Goal: Task Accomplishment & Management: Understand process/instructions

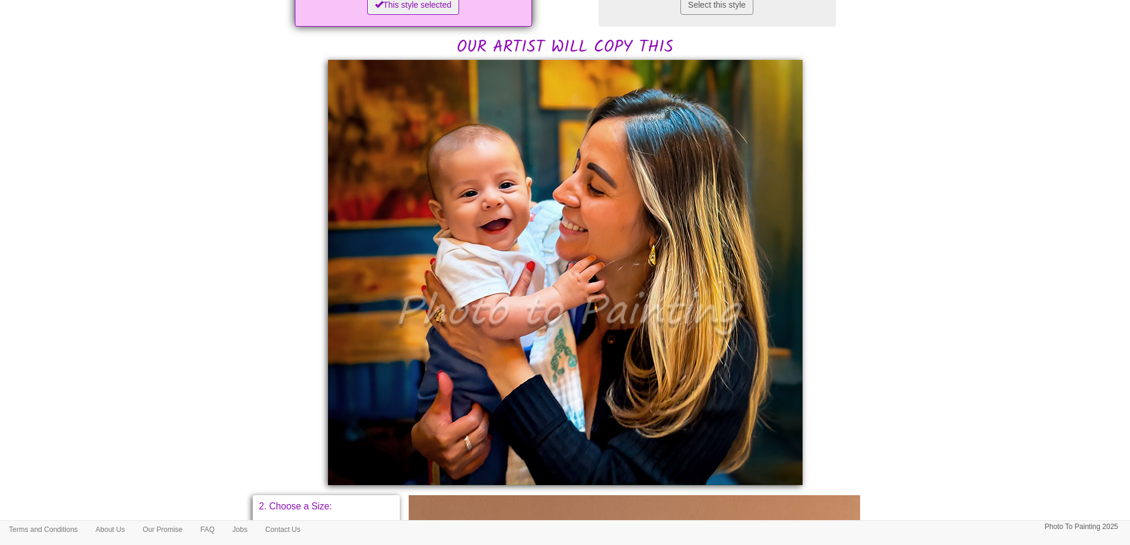
scroll to position [263, 0]
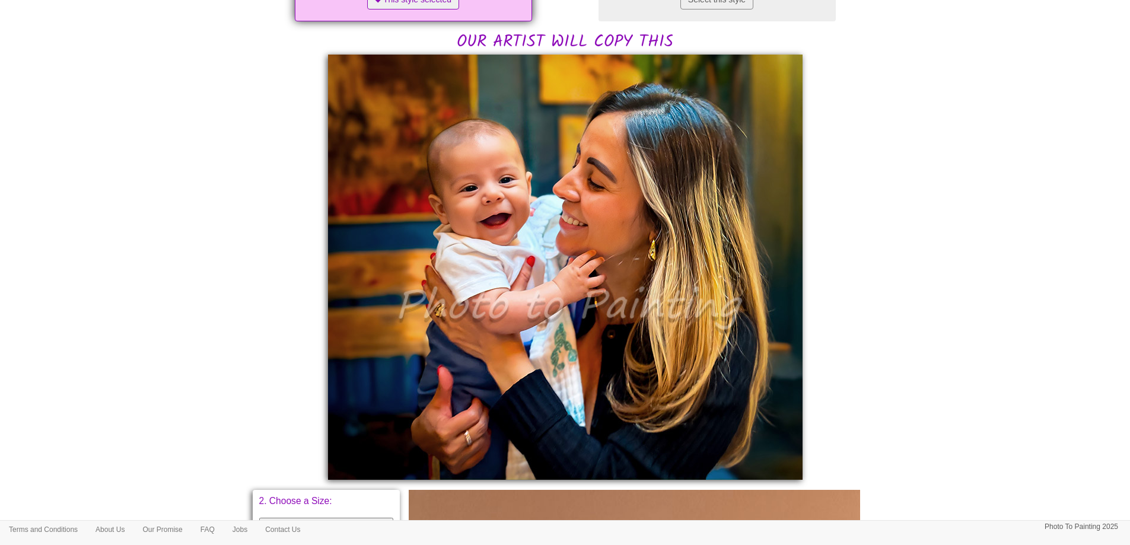
click at [1042, 174] on body "Toggle navigation Menu Home Photo to Painting Photo to Painting Introduction Ho…" at bounding box center [565, 369] width 1130 height 1252
click at [989, 305] on body "Toggle navigation Menu Home Photo to Painting Photo to Painting Introduction Ho…" at bounding box center [565, 369] width 1130 height 1252
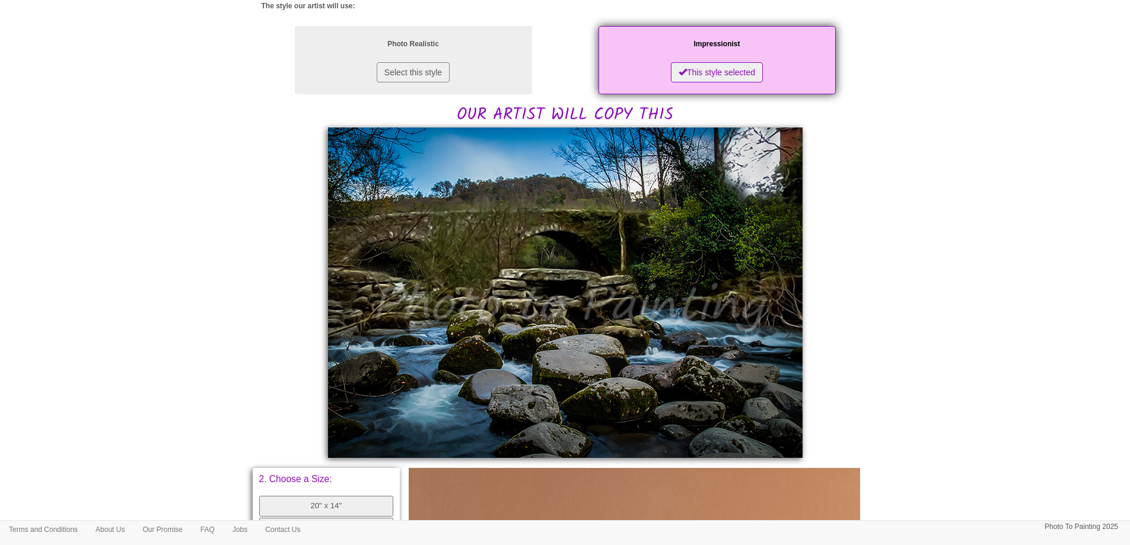
scroll to position [195, 0]
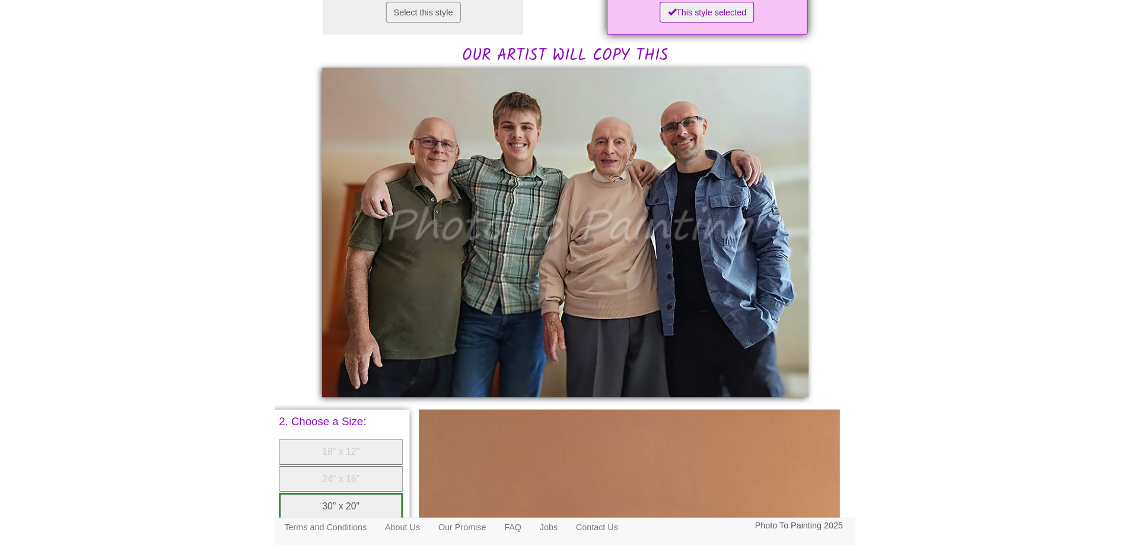
scroll to position [474, 0]
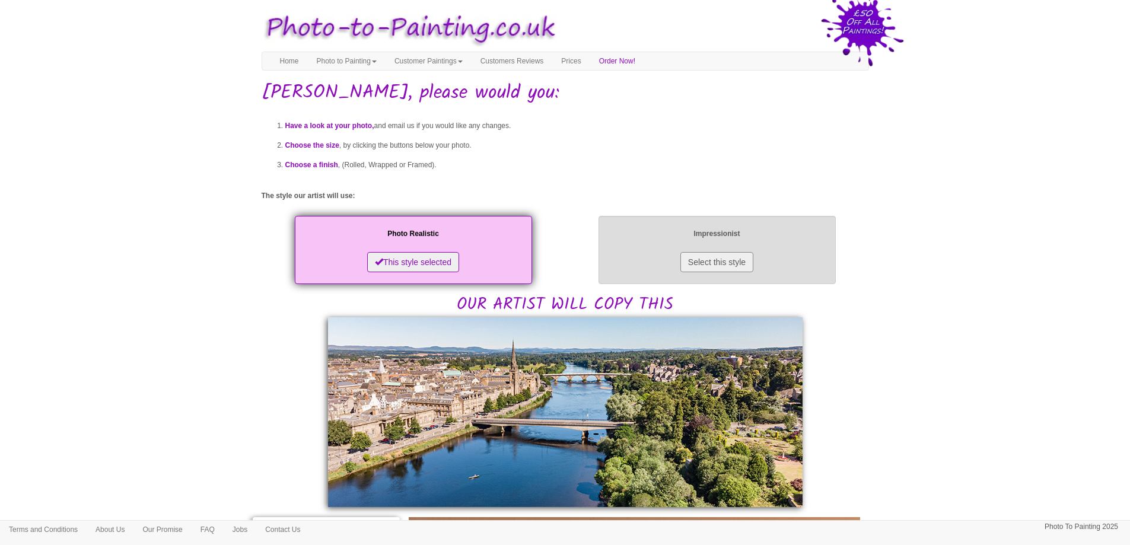
scroll to position [356, 0]
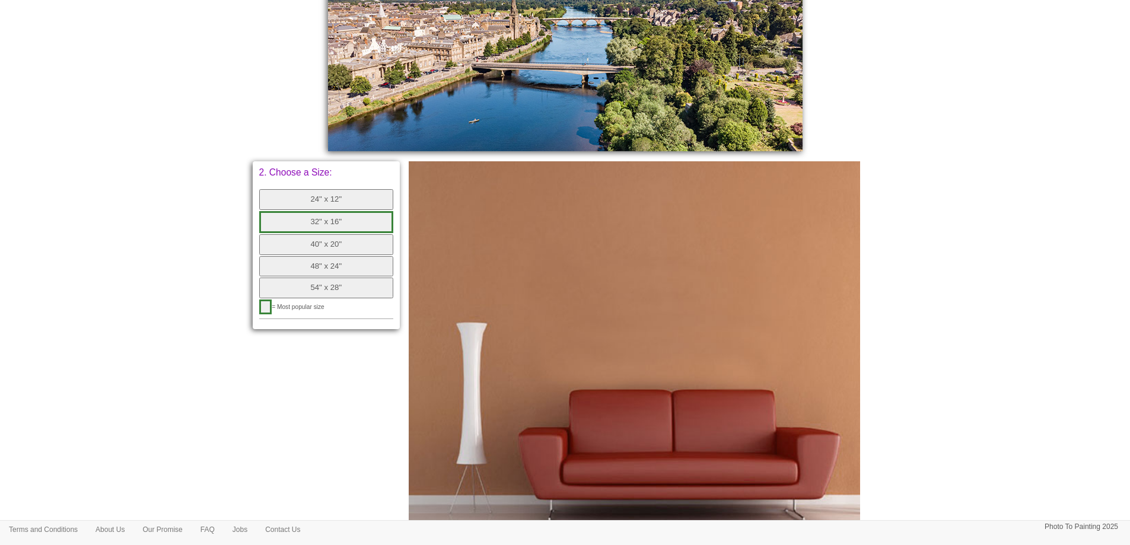
click at [331, 199] on button "24" x 12"" at bounding box center [326, 199] width 135 height 21
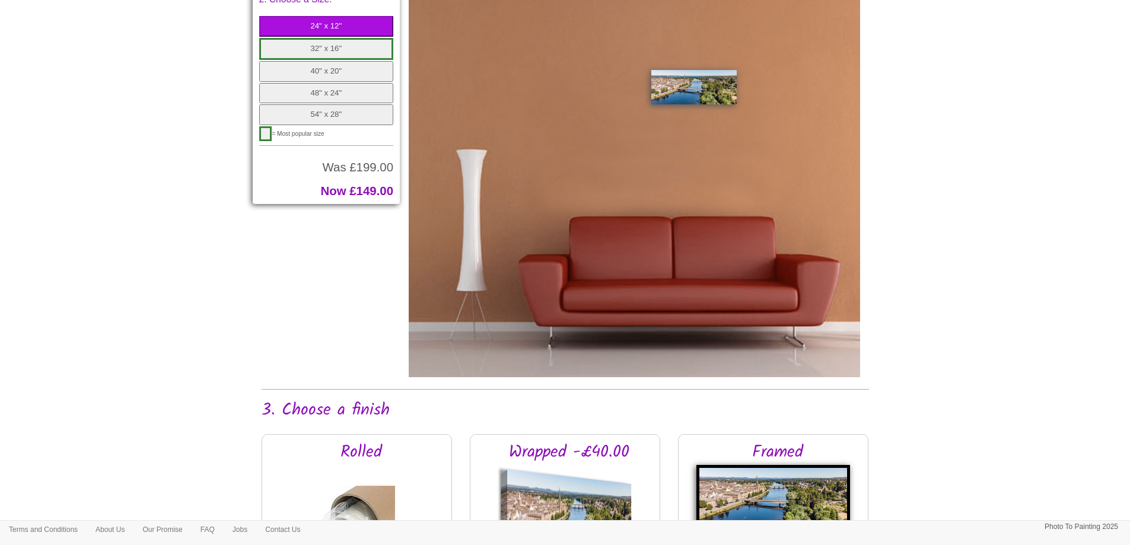
scroll to position [712, 0]
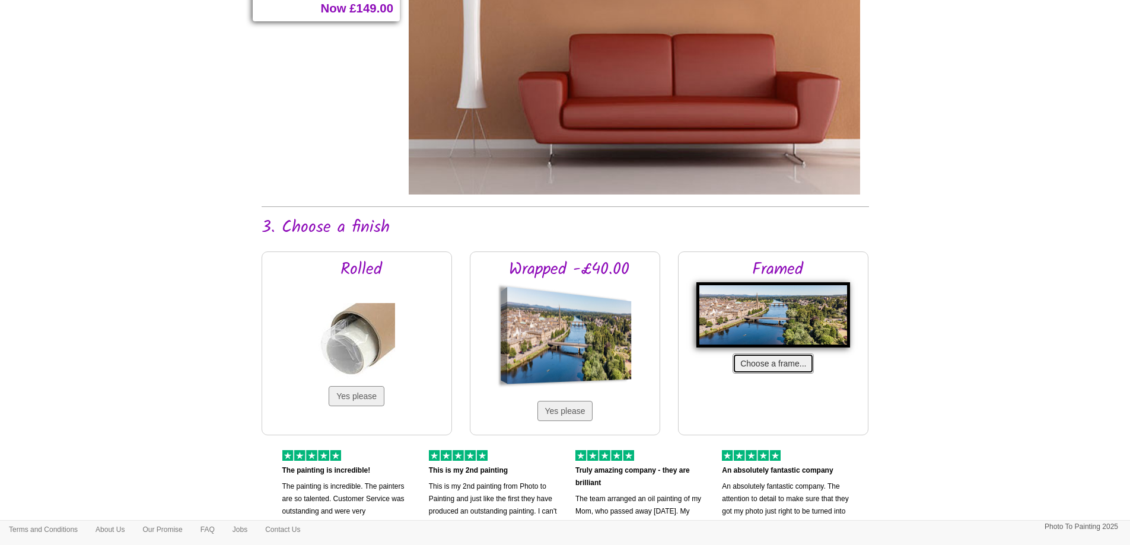
click at [776, 356] on button "Choose a frame..." at bounding box center [773, 364] width 81 height 20
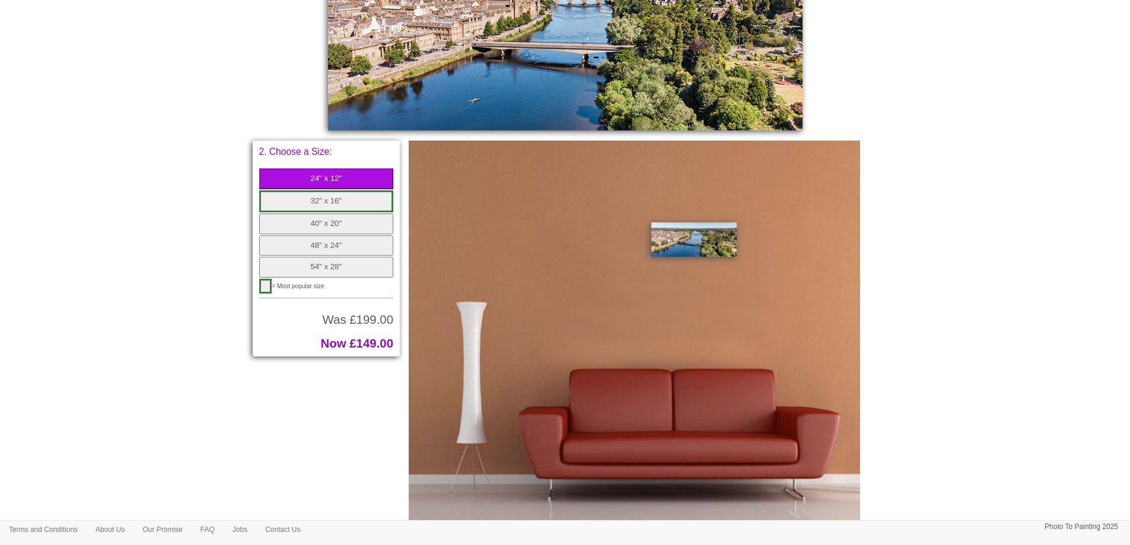
scroll to position [356, 0]
